Goal: Check status: Check status

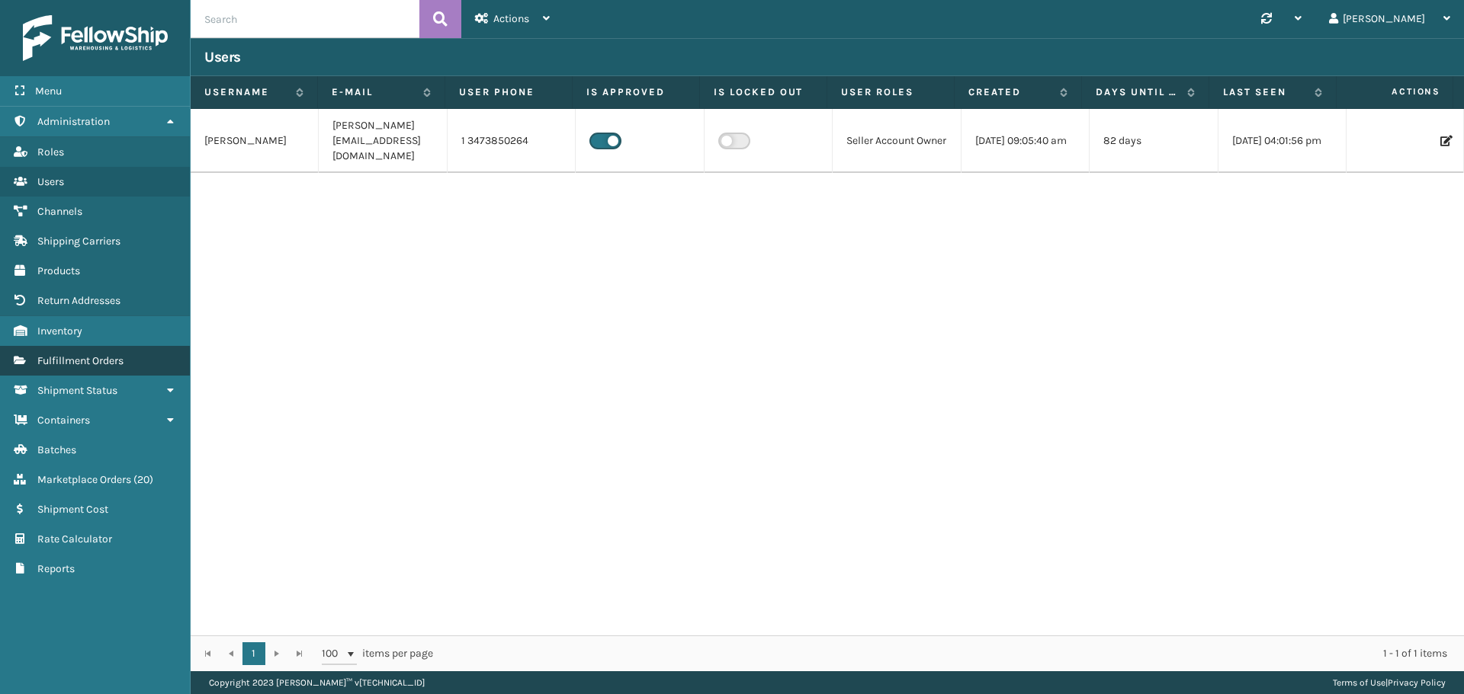
click at [72, 356] on span "Fulfillment Orders" at bounding box center [80, 360] width 86 height 13
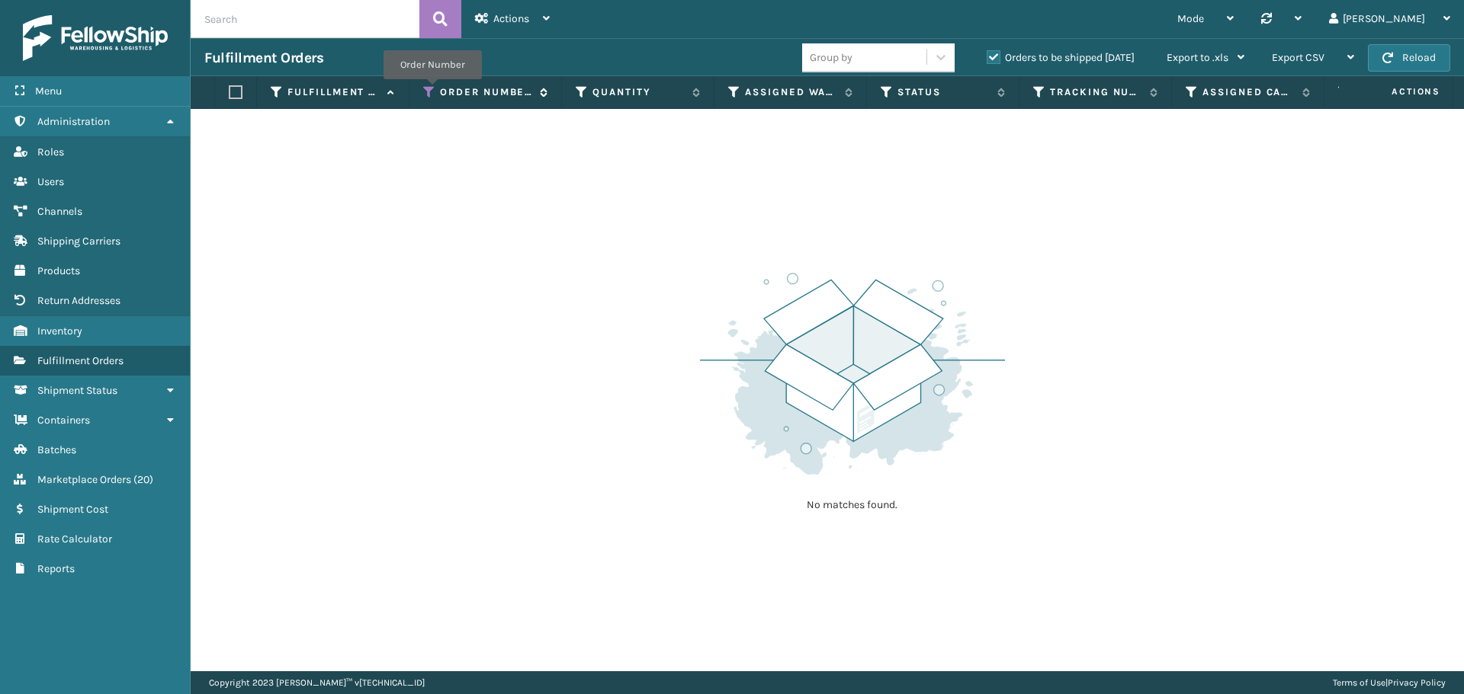
click at [431, 90] on icon at bounding box center [429, 92] width 12 height 14
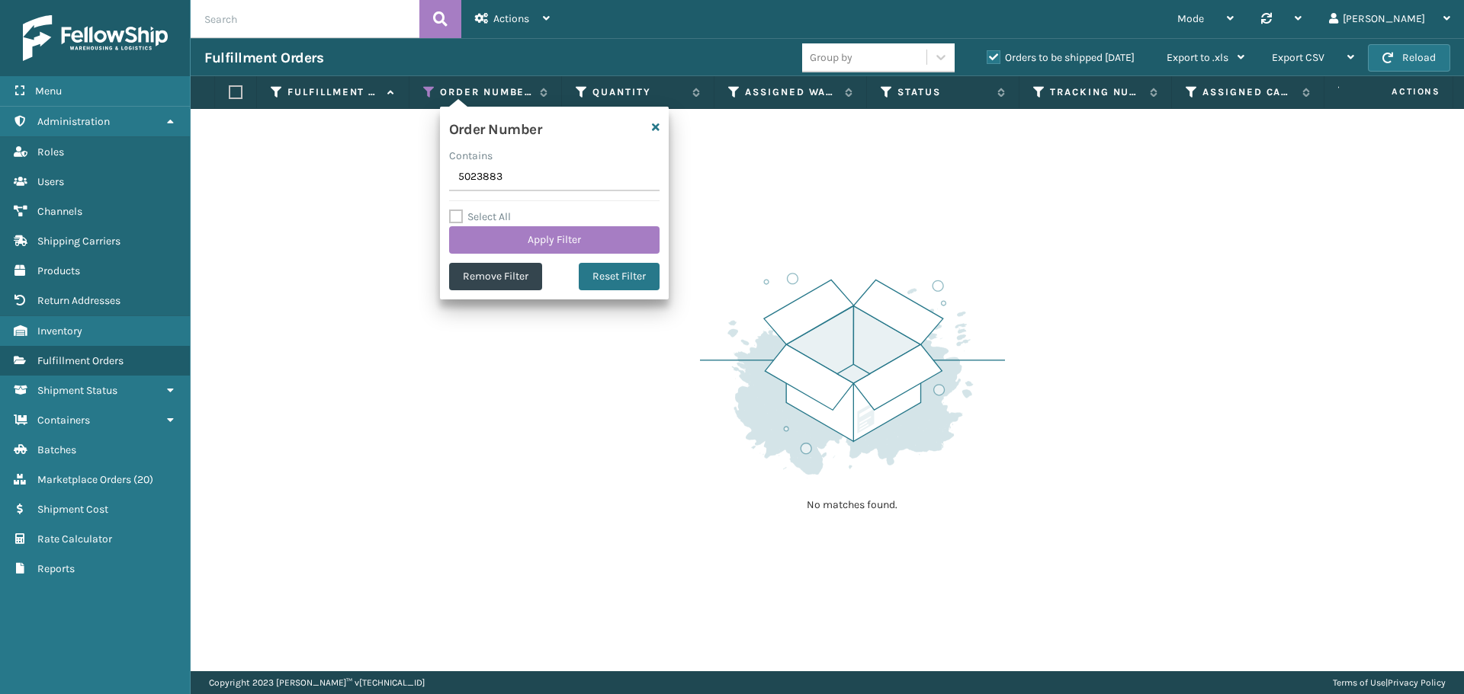
click at [481, 168] on input "5023883" at bounding box center [554, 177] width 210 height 27
type input "5024117"
click at [531, 232] on button "Apply Filter" at bounding box center [554, 239] width 210 height 27
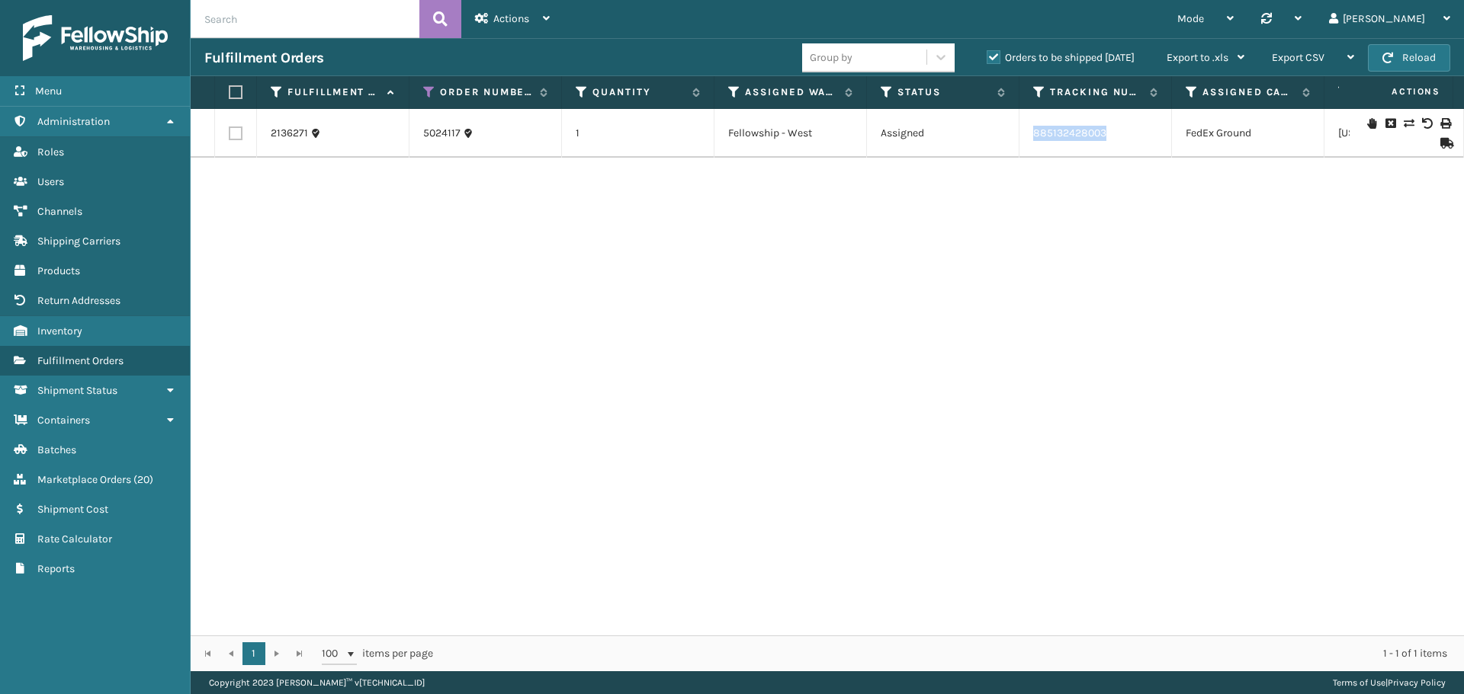
drag, startPoint x: 1119, startPoint y: 135, endPoint x: 1031, endPoint y: 143, distance: 88.1
click at [1031, 143] on td "885132428003" at bounding box center [1095, 133] width 152 height 49
copy link "885132428003"
click at [428, 91] on icon at bounding box center [429, 92] width 12 height 14
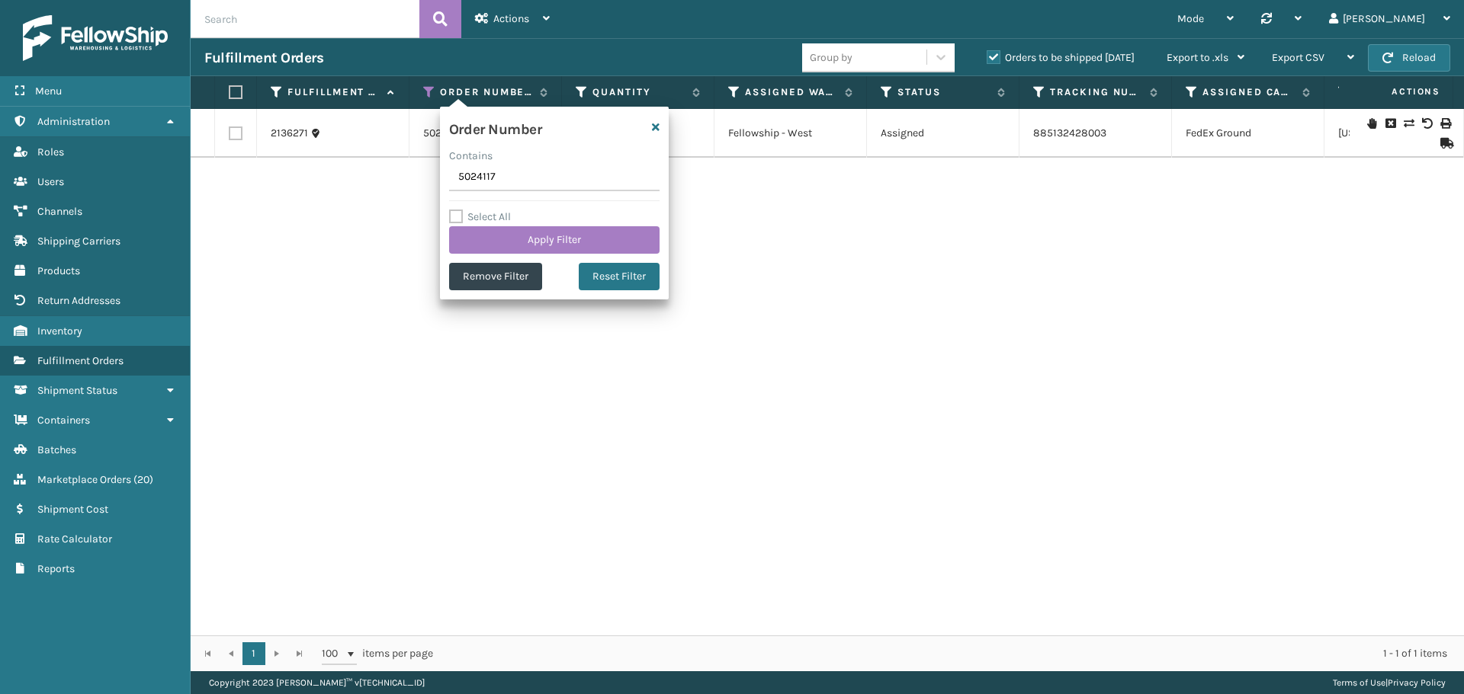
click at [514, 181] on input "5024117" at bounding box center [554, 177] width 210 height 27
type input "5024110"
click at [537, 240] on button "Apply Filter" at bounding box center [554, 239] width 210 height 27
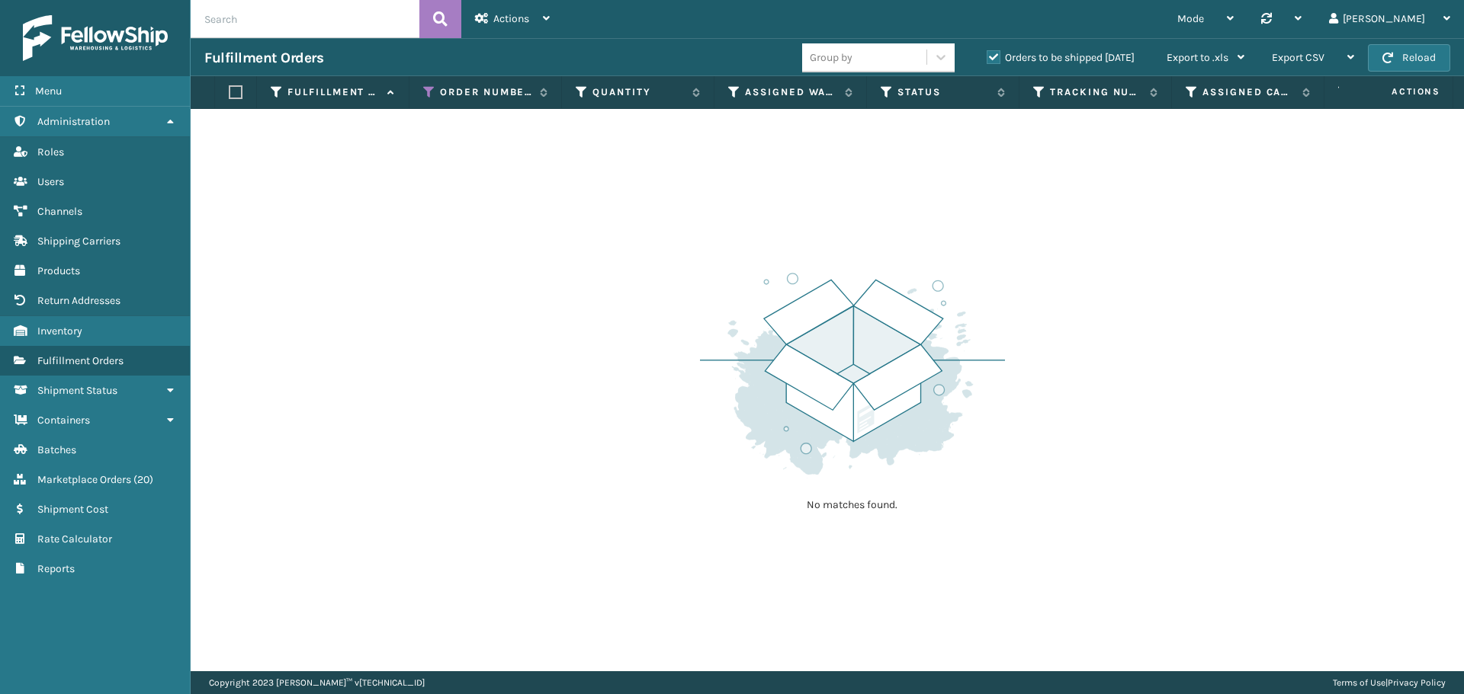
click at [1003, 59] on label "Orders to be shipped [DATE]" at bounding box center [1060, 57] width 148 height 13
click at [987, 59] on input "Orders to be shipped [DATE]" at bounding box center [986, 54] width 1 height 10
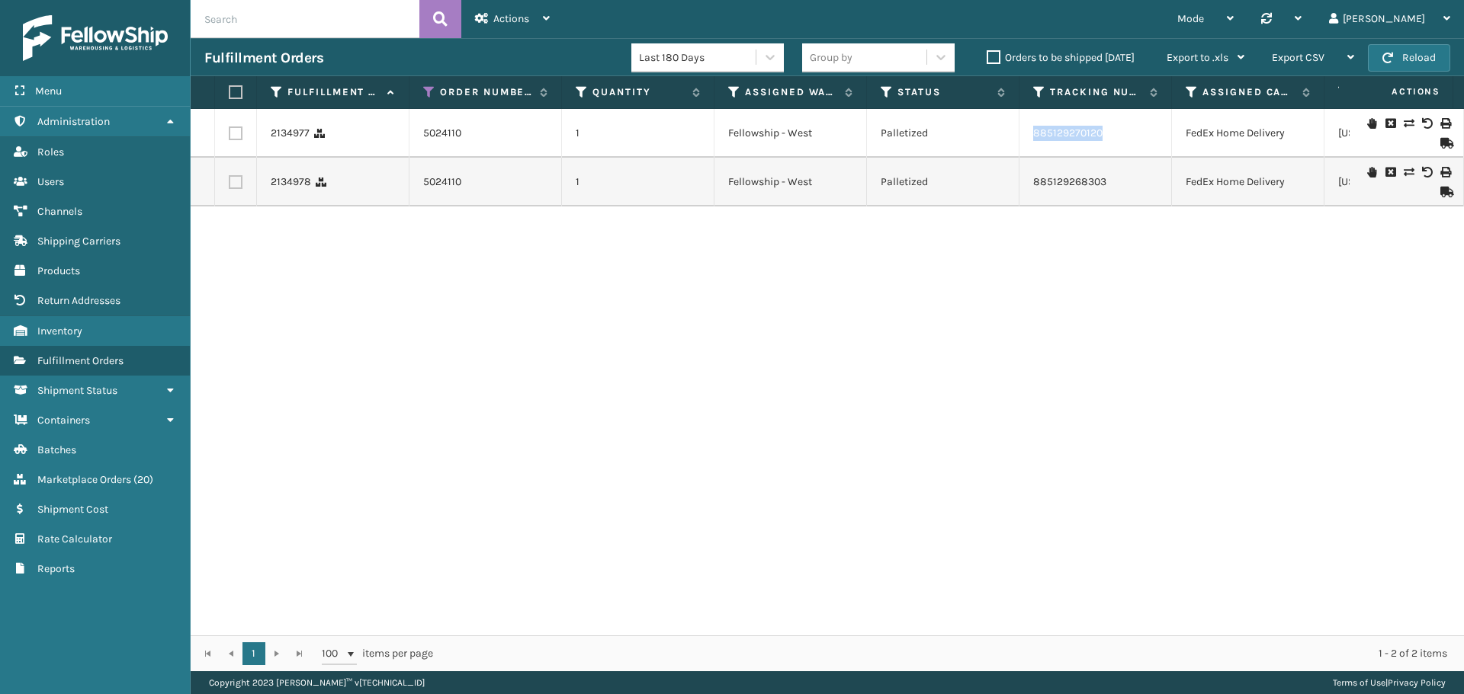
drag, startPoint x: 1131, startPoint y: 133, endPoint x: 1024, endPoint y: 143, distance: 107.9
click at [1024, 143] on td "885129270120" at bounding box center [1095, 133] width 152 height 49
copy link "885129270120"
click at [425, 91] on icon at bounding box center [429, 92] width 12 height 14
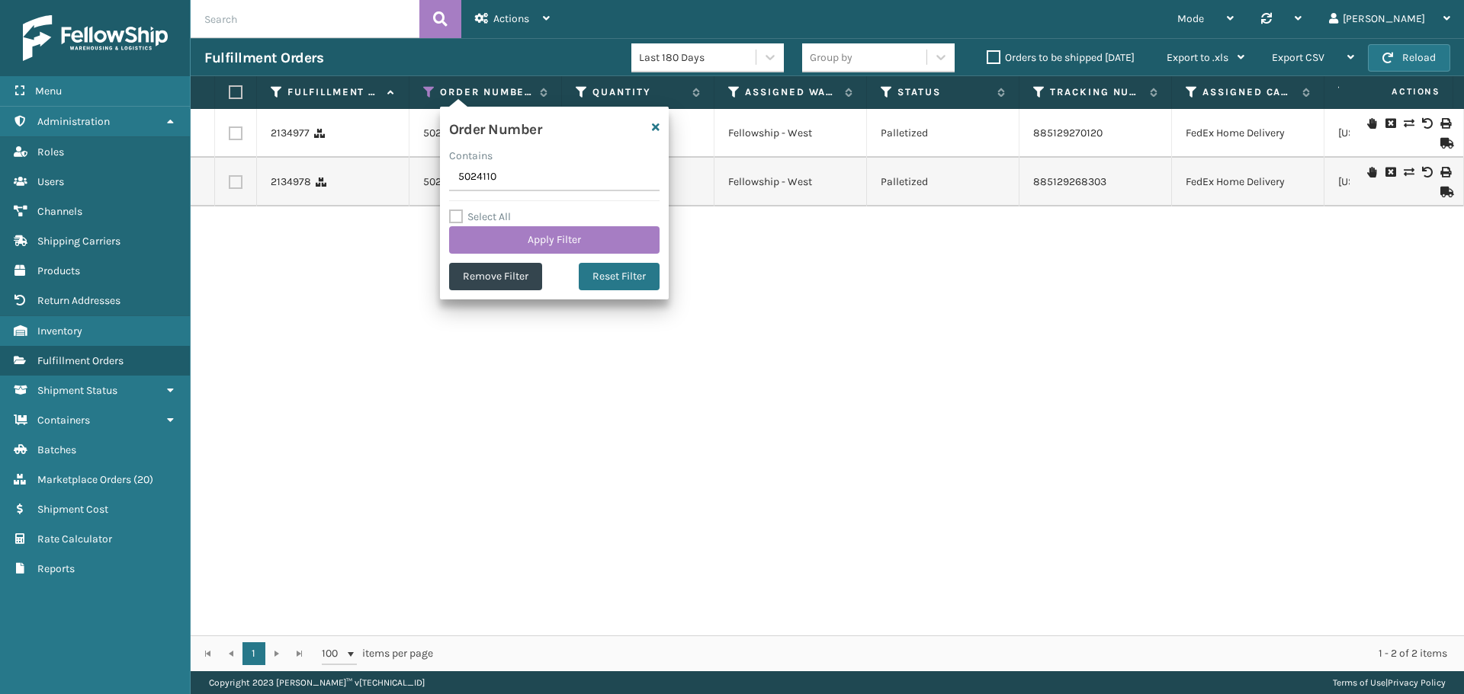
click at [485, 173] on input "5024110" at bounding box center [554, 177] width 210 height 27
type input "5024119"
click at [526, 236] on button "Apply Filter" at bounding box center [554, 239] width 210 height 27
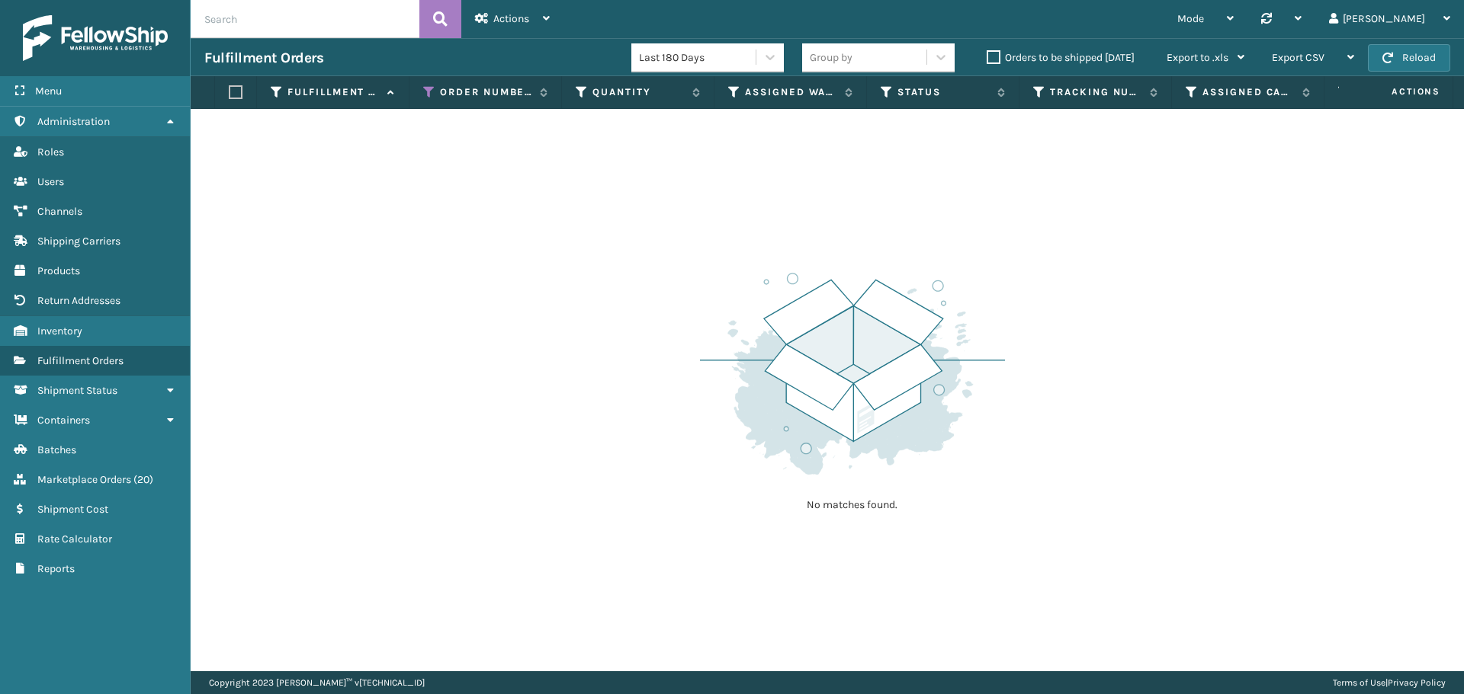
click at [1089, 65] on div "Orders to be shipped [DATE]" at bounding box center [1063, 58] width 180 height 18
click at [1078, 60] on label "Orders to be shipped [DATE]" at bounding box center [1060, 57] width 148 height 13
click at [987, 59] on input "Orders to be shipped [DATE]" at bounding box center [986, 54] width 1 height 10
click at [1077, 60] on label "Orders to be shipped [DATE]" at bounding box center [1060, 57] width 148 height 13
click at [987, 59] on input "Orders to be shipped [DATE]" at bounding box center [986, 54] width 1 height 10
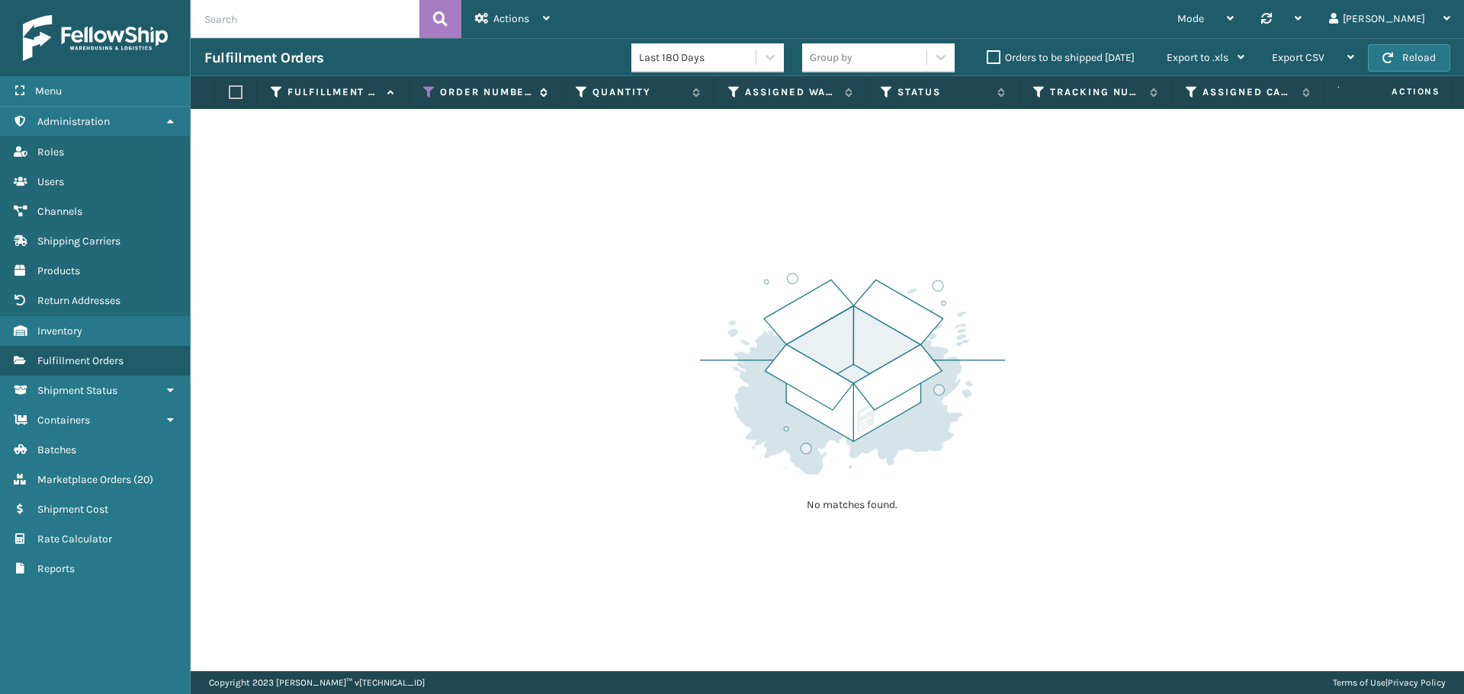
click at [433, 91] on icon at bounding box center [429, 92] width 12 height 14
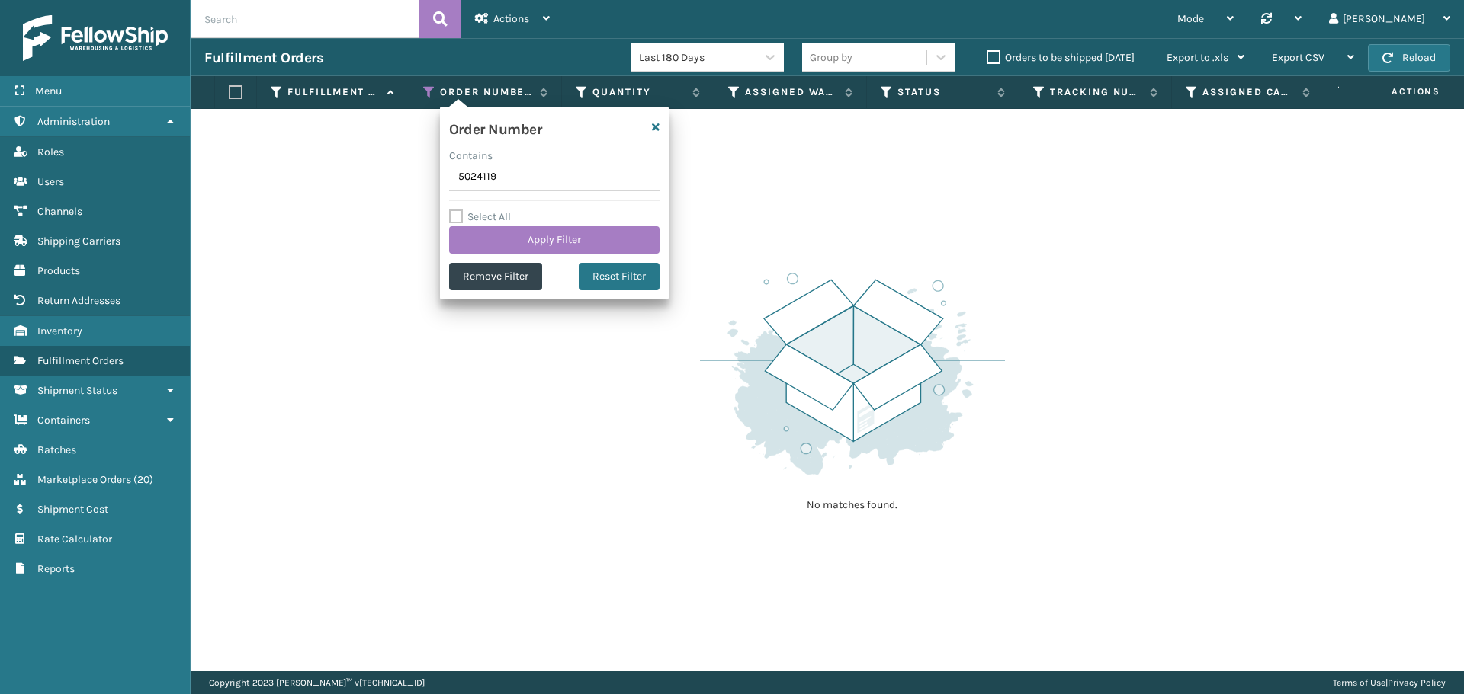
click at [514, 180] on input "5024119" at bounding box center [554, 177] width 210 height 27
type input "5024122"
click at [528, 237] on button "Apply Filter" at bounding box center [554, 239] width 210 height 27
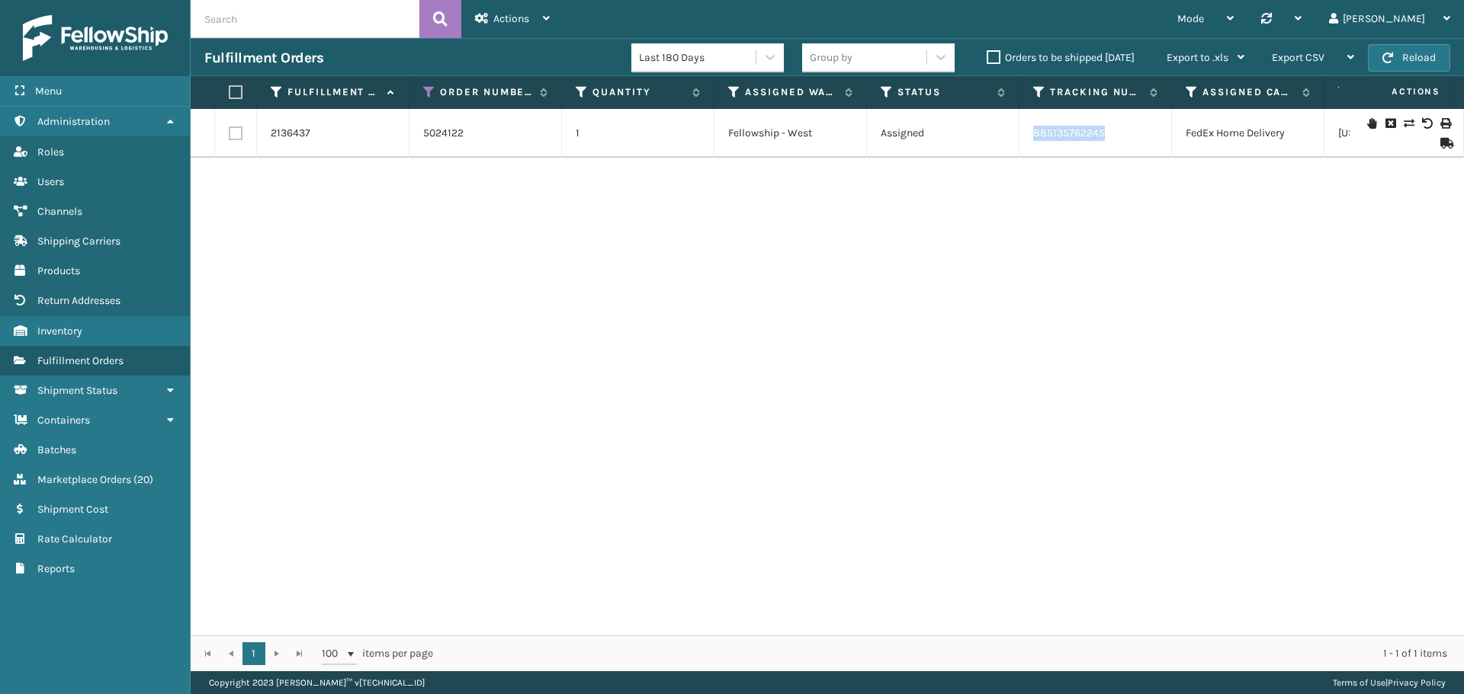
drag, startPoint x: 1109, startPoint y: 136, endPoint x: 1034, endPoint y: 141, distance: 75.6
click at [1034, 141] on td "885135762245" at bounding box center [1095, 133] width 152 height 49
copy link "885135762245"
